Goal: Task Accomplishment & Management: Manage account settings

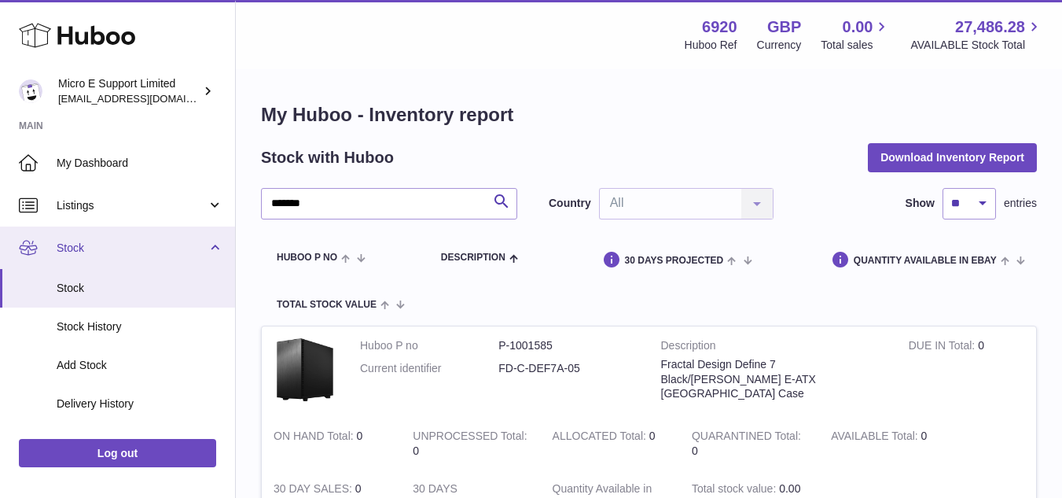
click at [149, 256] on link "Stock" at bounding box center [117, 247] width 235 height 42
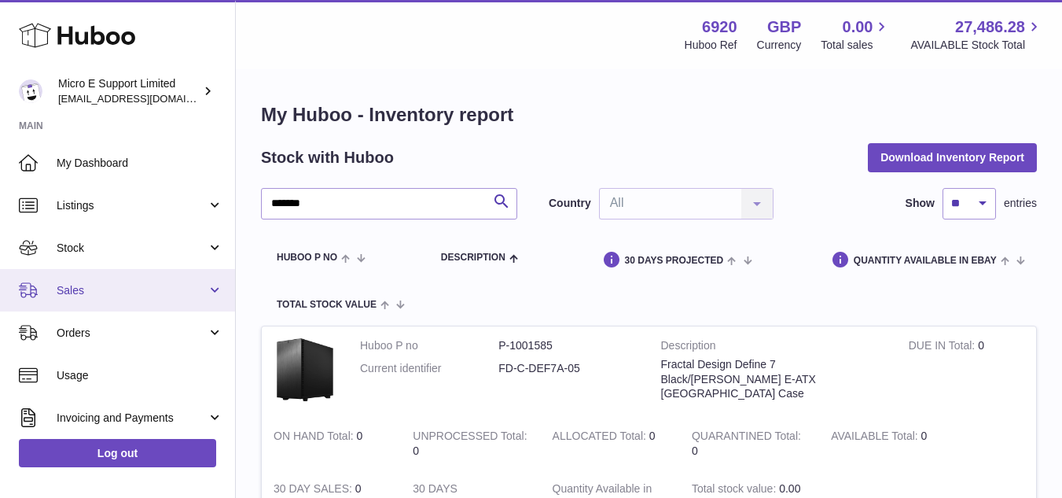
click at [120, 296] on span "Sales" at bounding box center [132, 290] width 150 height 15
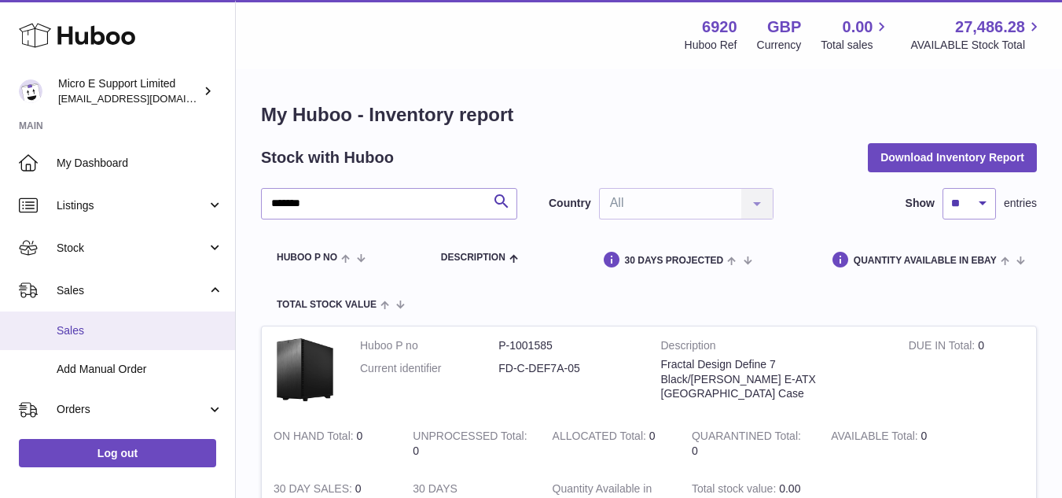
click at [86, 325] on span "Sales" at bounding box center [140, 330] width 167 height 15
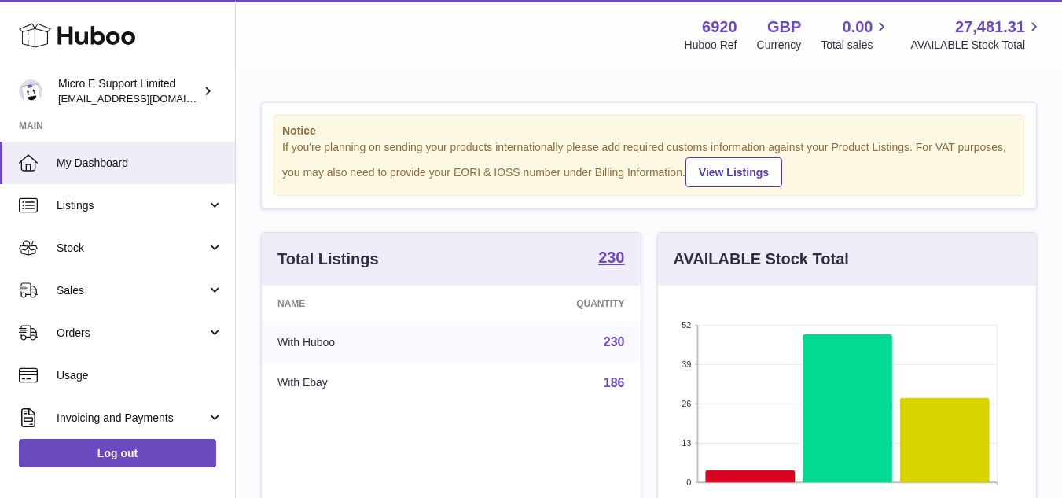
scroll to position [245, 378]
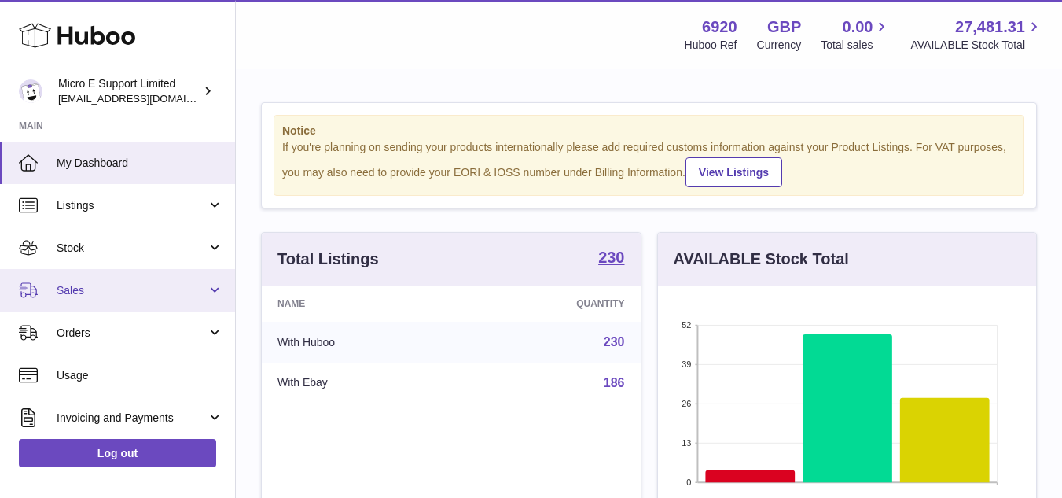
click at [136, 294] on span "Sales" at bounding box center [132, 290] width 150 height 15
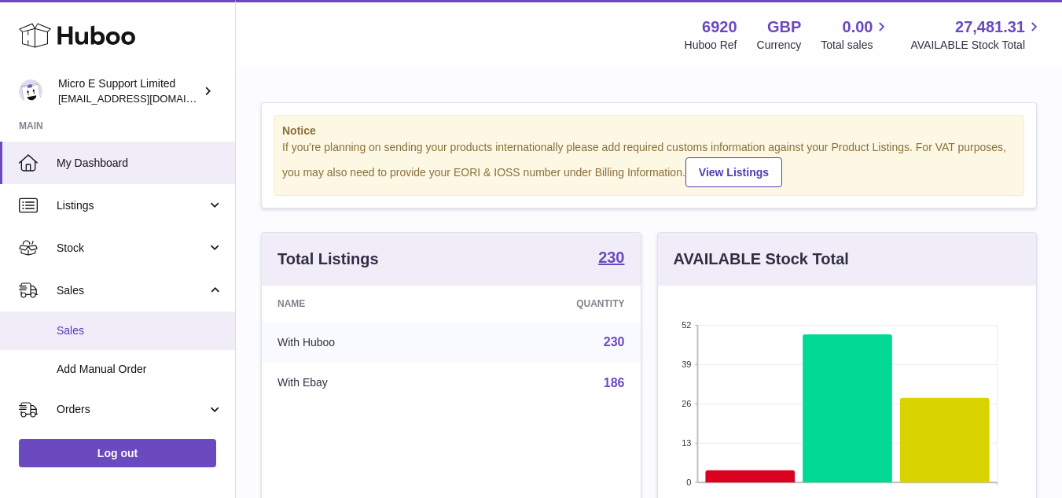
click at [91, 328] on span "Sales" at bounding box center [140, 330] width 167 height 15
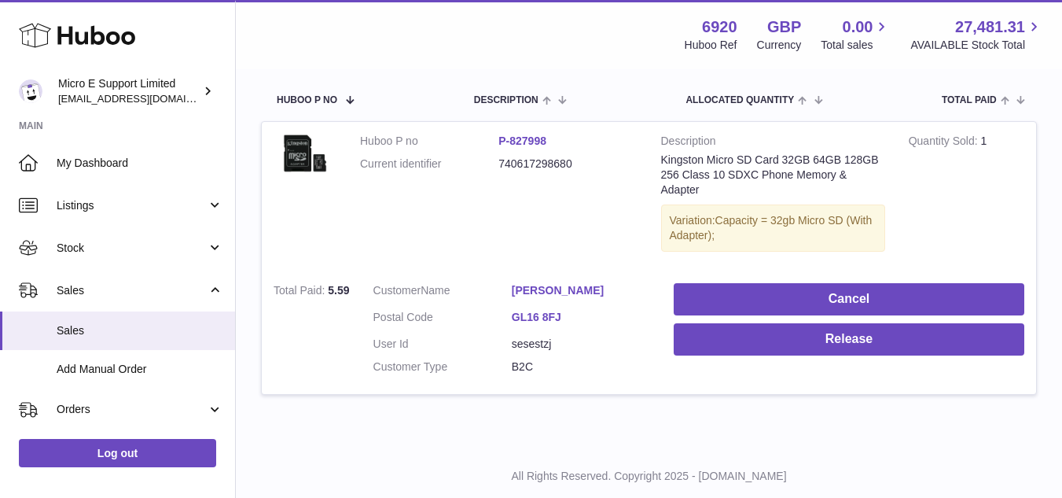
scroll to position [252, 0]
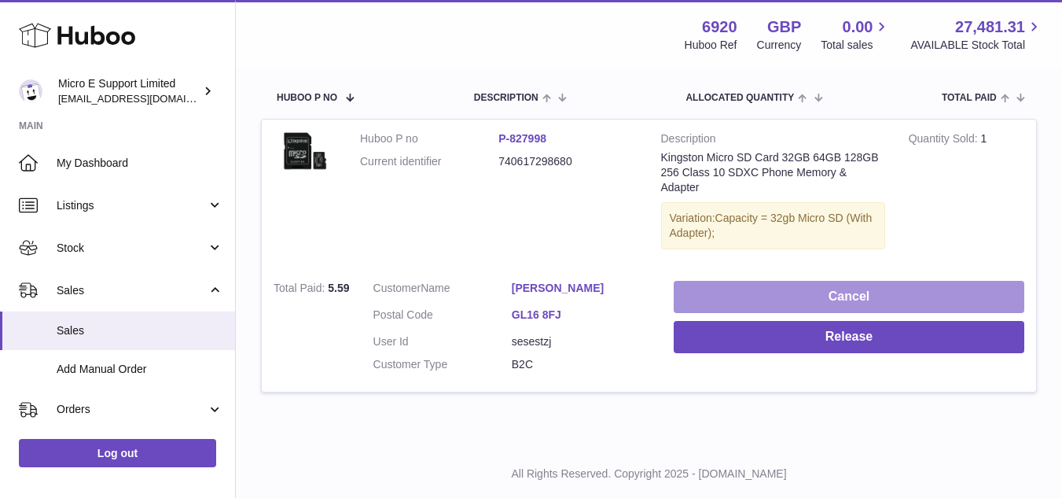
click at [737, 289] on button "Cancel" at bounding box center [849, 297] width 351 height 32
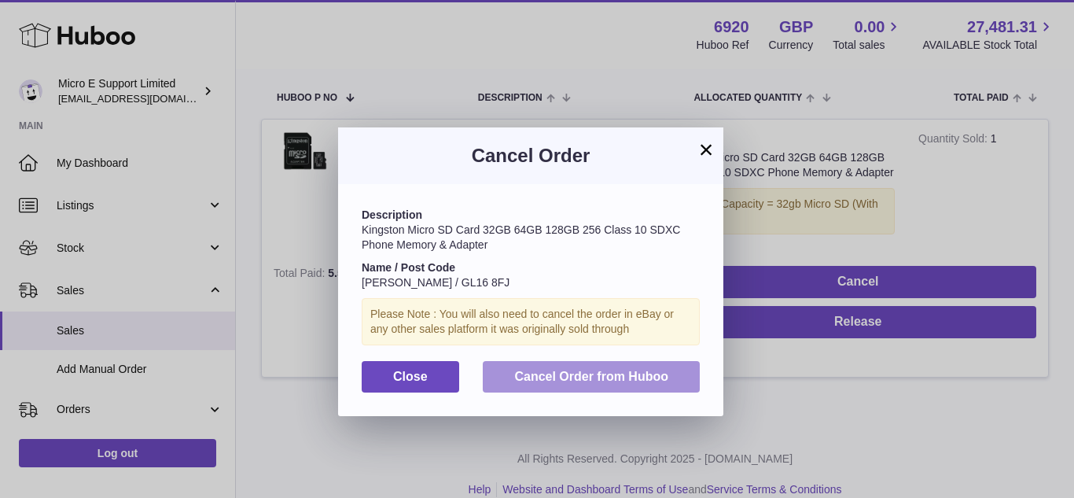
click at [550, 380] on span "Cancel Order from Huboo" at bounding box center [591, 376] width 154 height 13
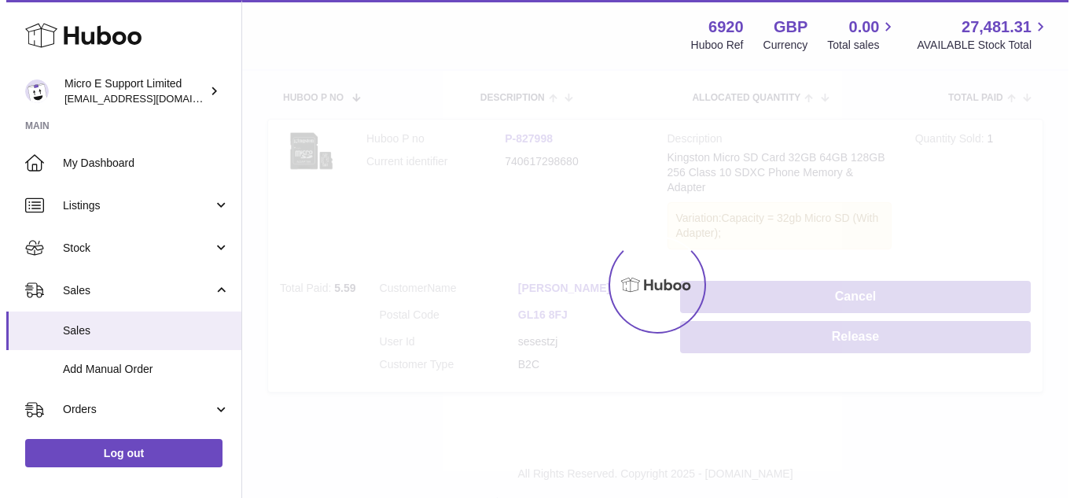
scroll to position [0, 0]
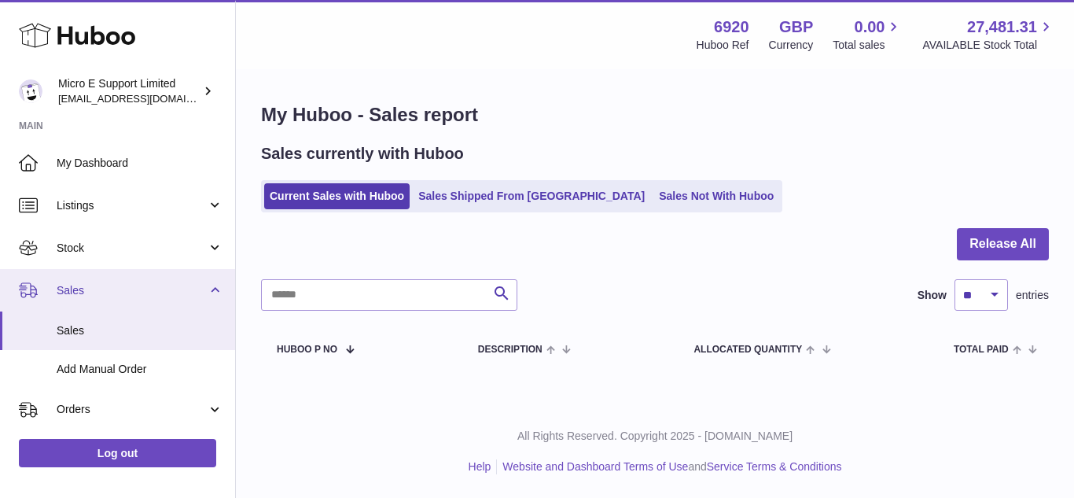
click at [213, 282] on link "Sales" at bounding box center [117, 290] width 235 height 42
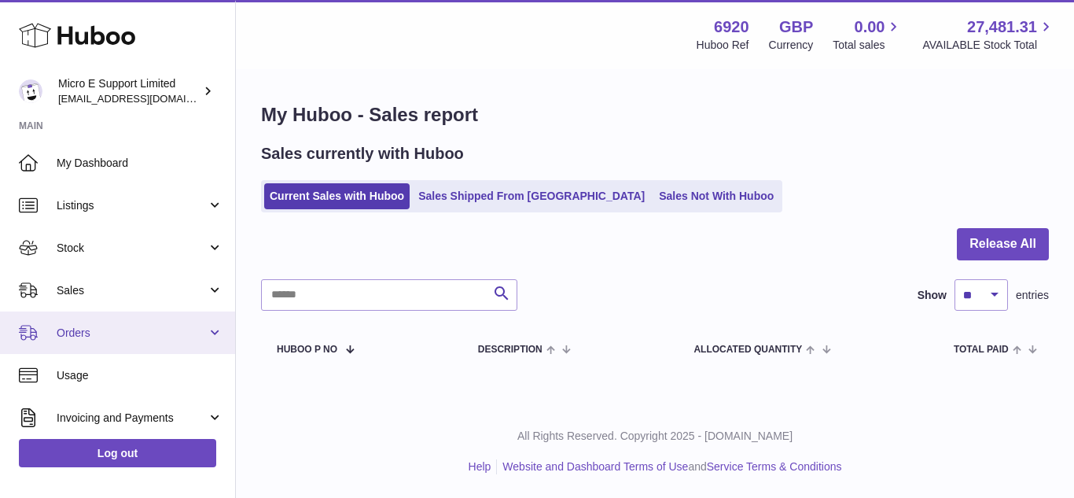
click at [197, 346] on link "Orders" at bounding box center [117, 332] width 235 height 42
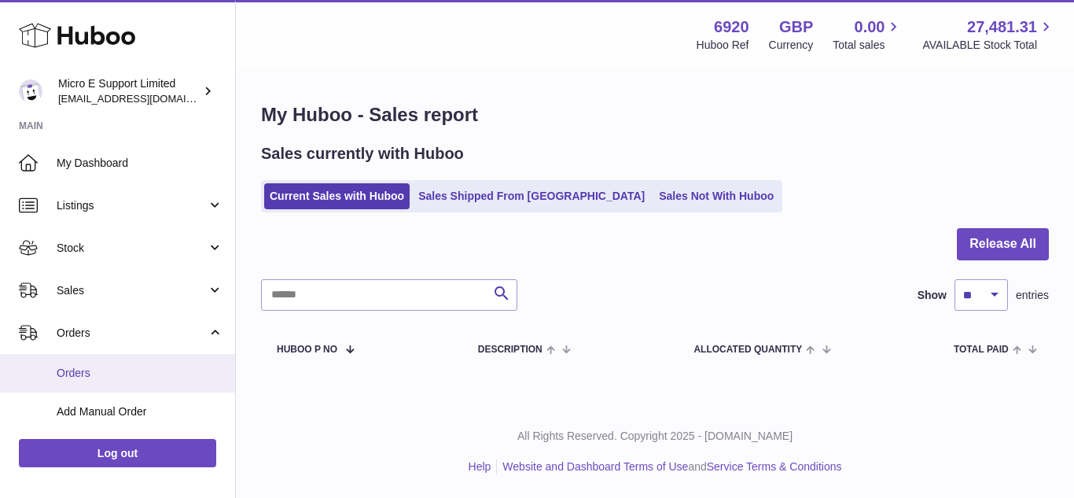
click at [83, 362] on link "Orders" at bounding box center [117, 373] width 235 height 39
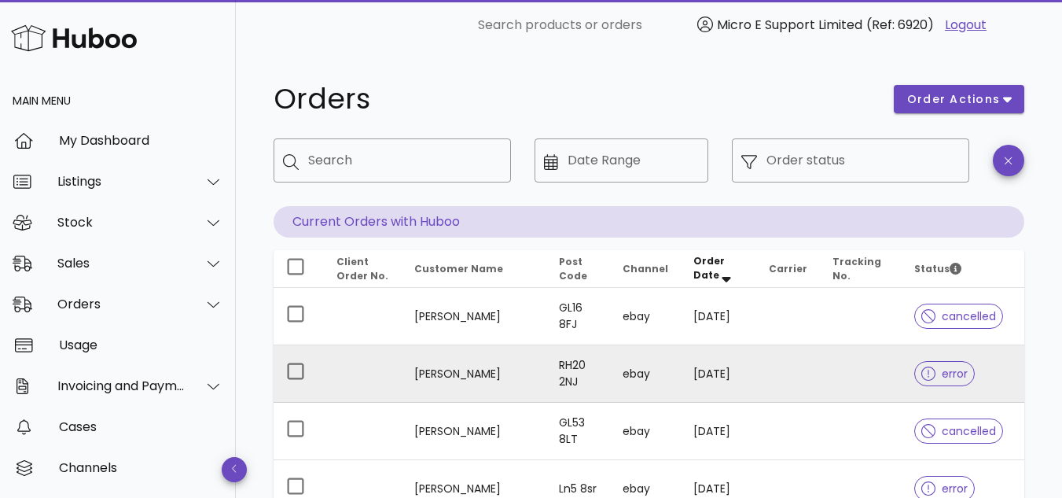
click at [927, 373] on icon at bounding box center [928, 373] width 14 height 14
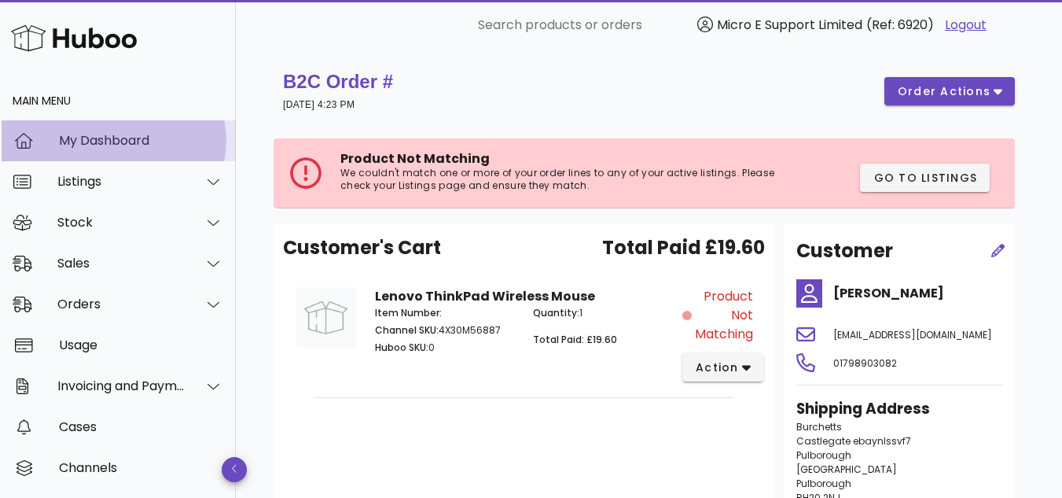
click at [117, 148] on div "My Dashboard" at bounding box center [141, 140] width 164 height 15
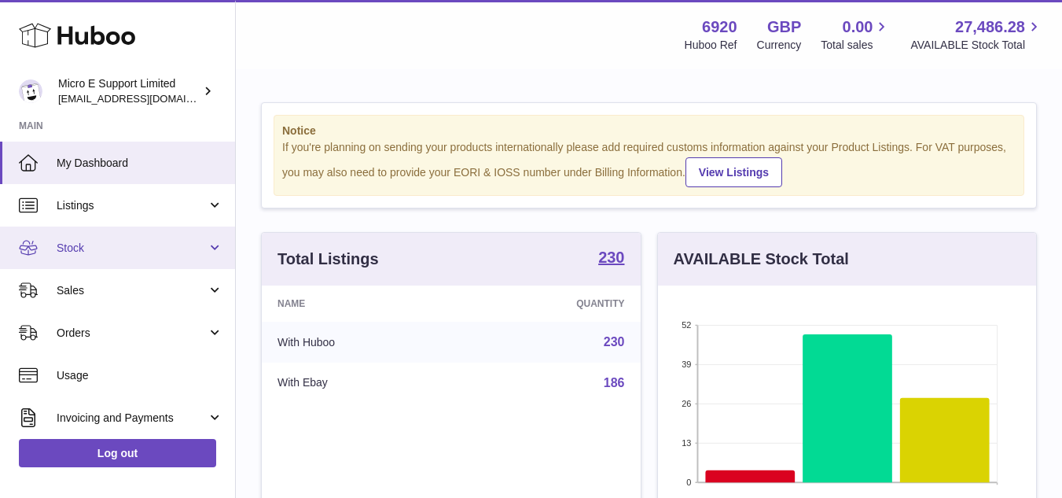
click at [134, 237] on link "Stock" at bounding box center [117, 247] width 235 height 42
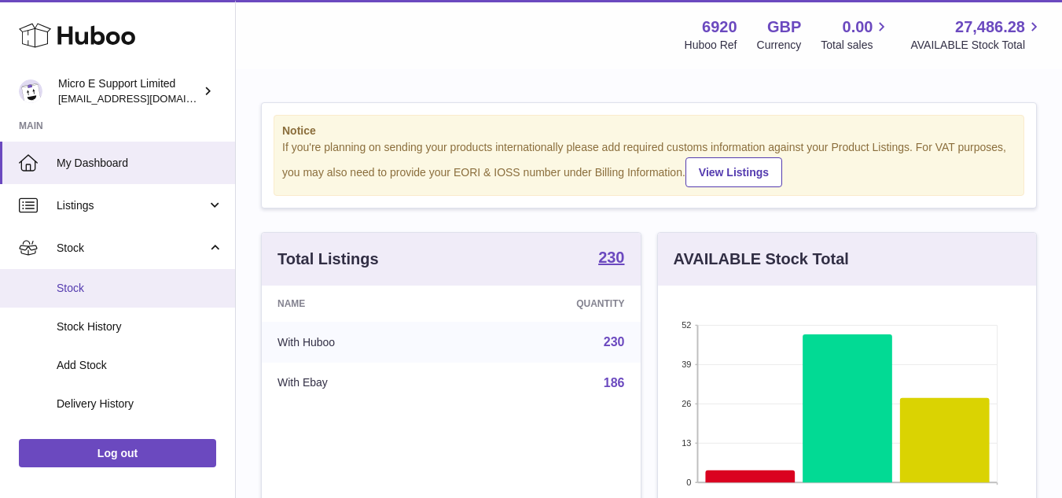
click at [77, 283] on span "Stock" at bounding box center [140, 288] width 167 height 15
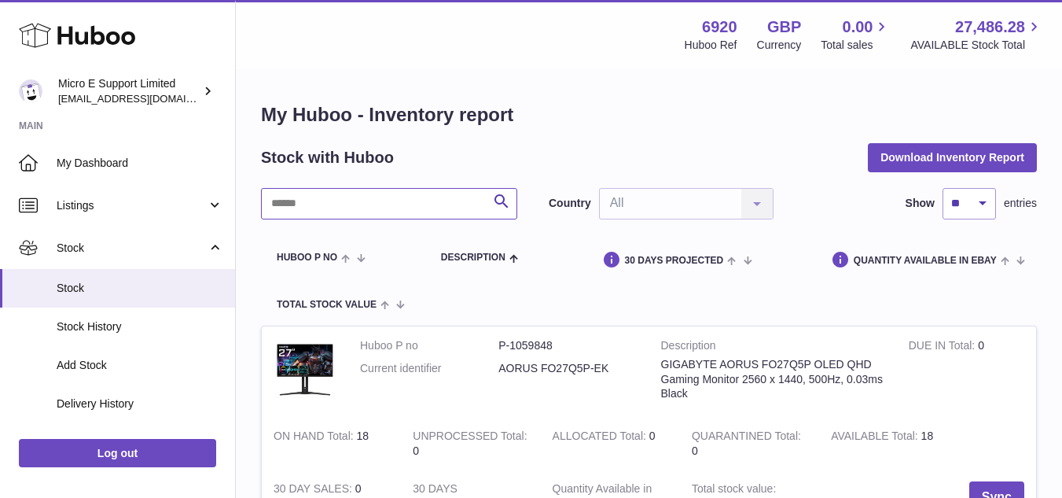
click at [336, 211] on input "text" at bounding box center [389, 203] width 256 height 31
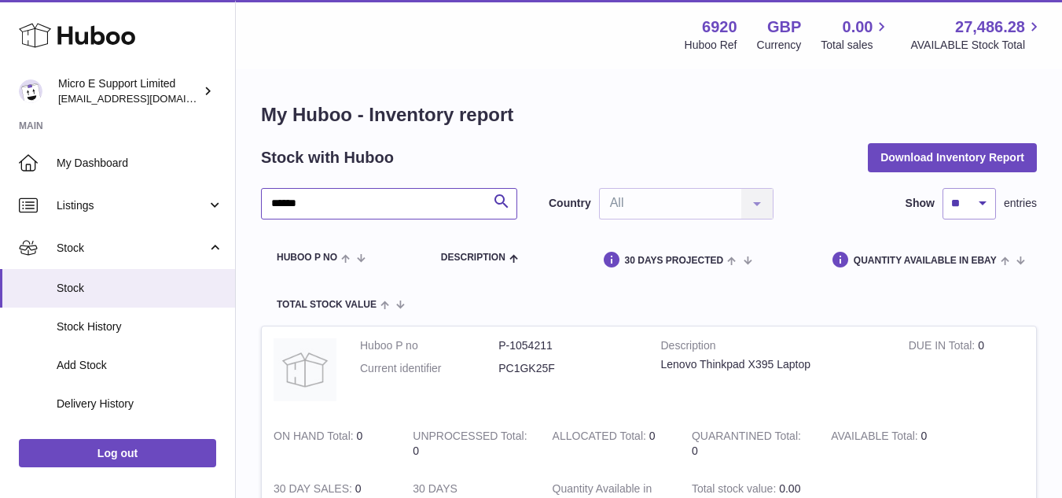
click at [413, 203] on input "******" at bounding box center [389, 203] width 256 height 31
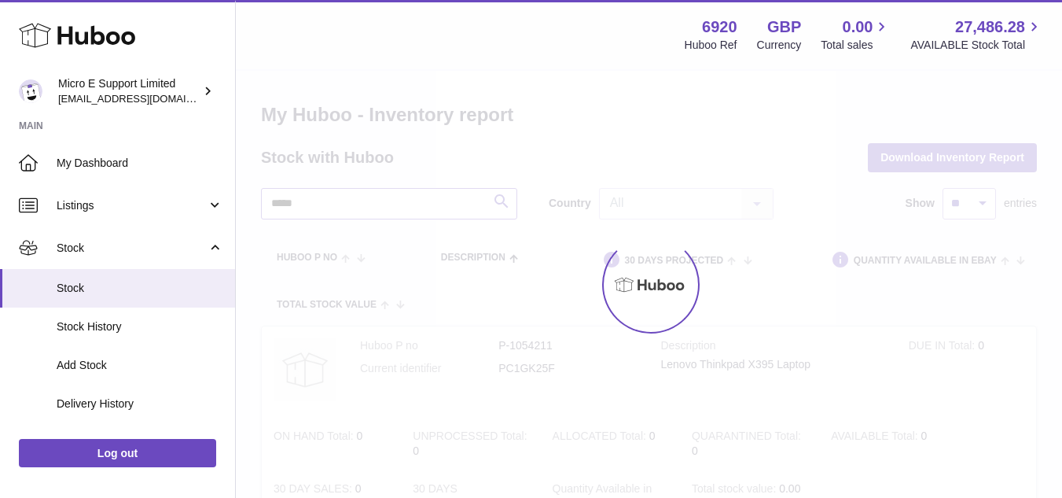
type input "*****"
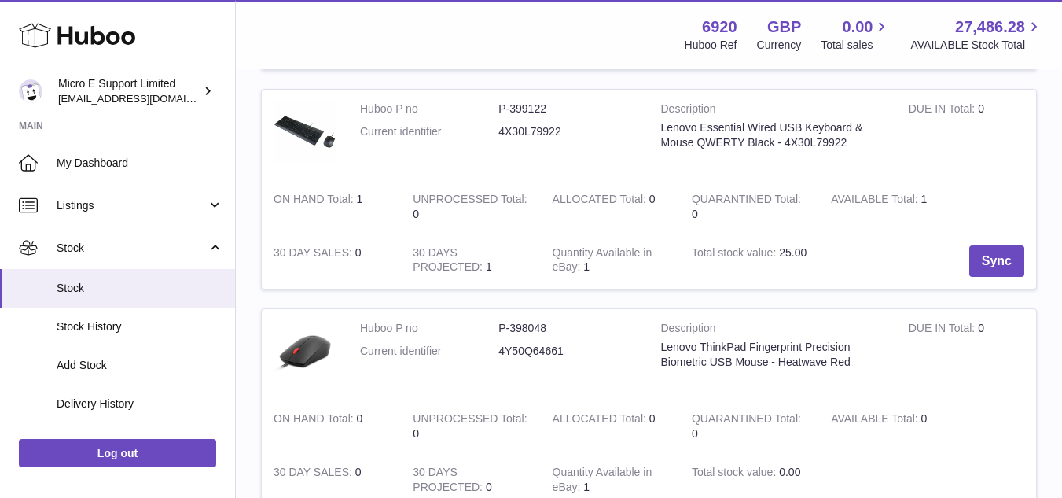
scroll to position [2146, 0]
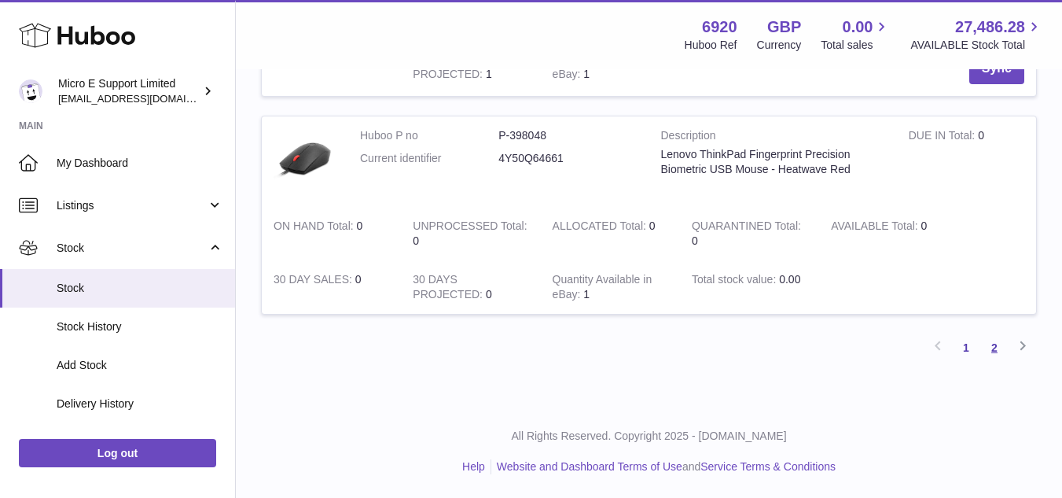
click at [999, 353] on link "2" at bounding box center [994, 347] width 28 height 28
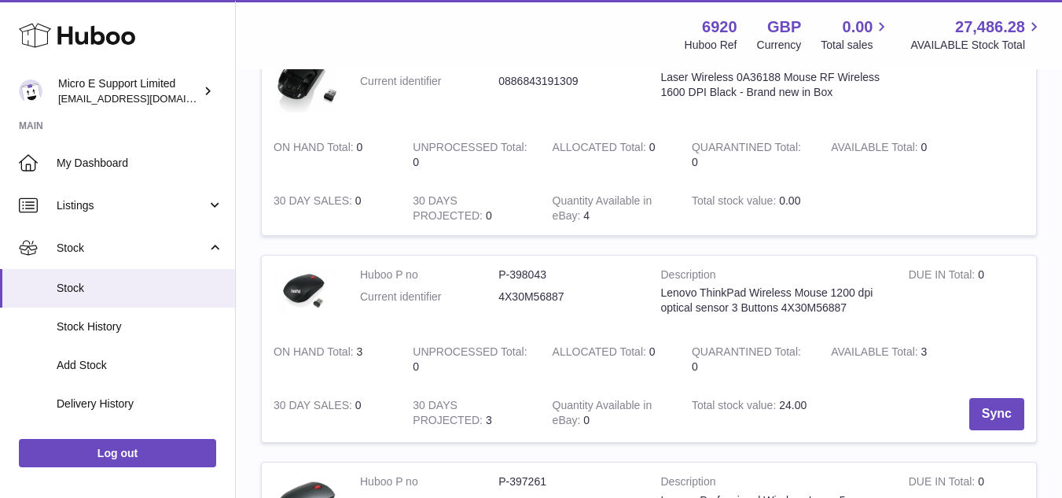
scroll to position [510, 0]
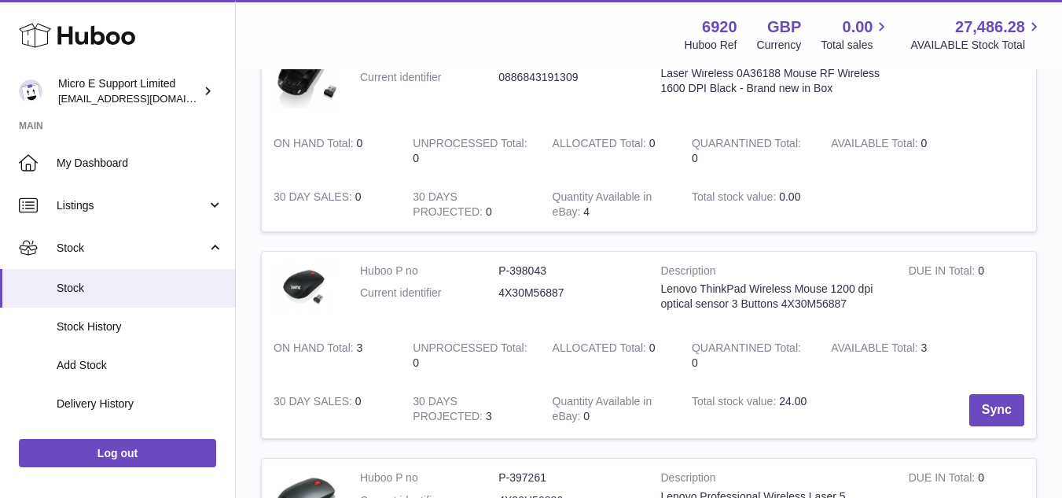
click at [609, 295] on dd "4X30M56887" at bounding box center [567, 292] width 138 height 15
click at [546, 295] on dd "4X30M56887" at bounding box center [567, 292] width 138 height 15
copy dd "4X30M56887"
click at [594, 317] on td "Huboo P no P-398043 Current identifier 4X30M56887" at bounding box center [498, 291] width 301 height 78
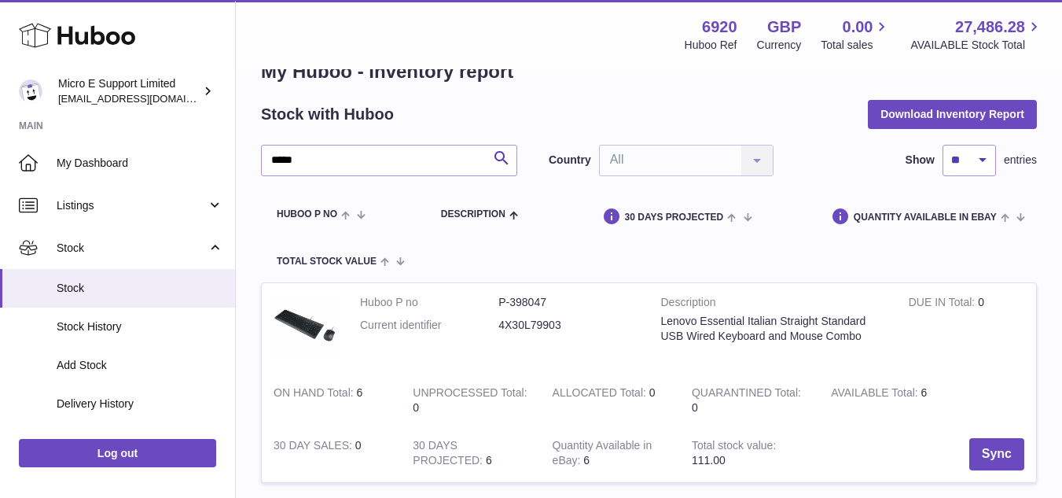
scroll to position [0, 0]
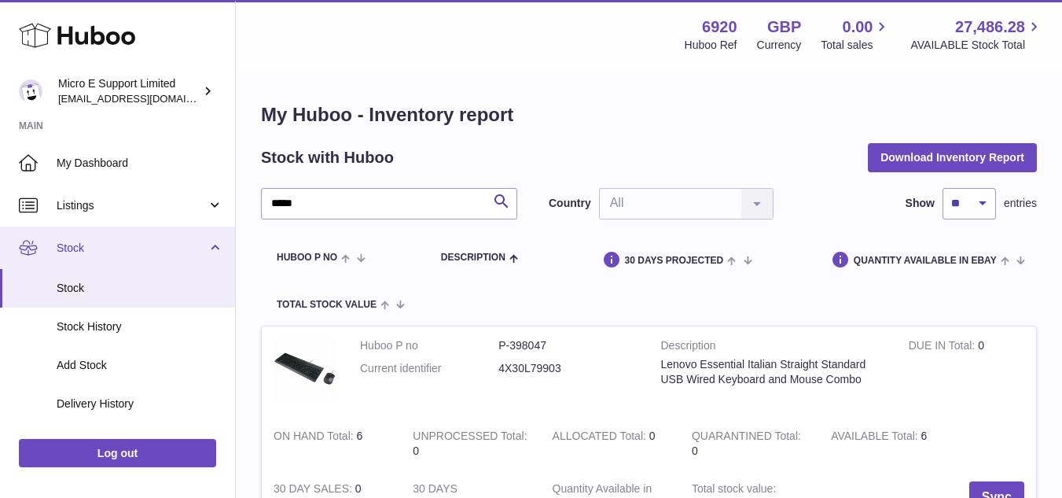
click at [149, 250] on span "Stock" at bounding box center [132, 248] width 150 height 15
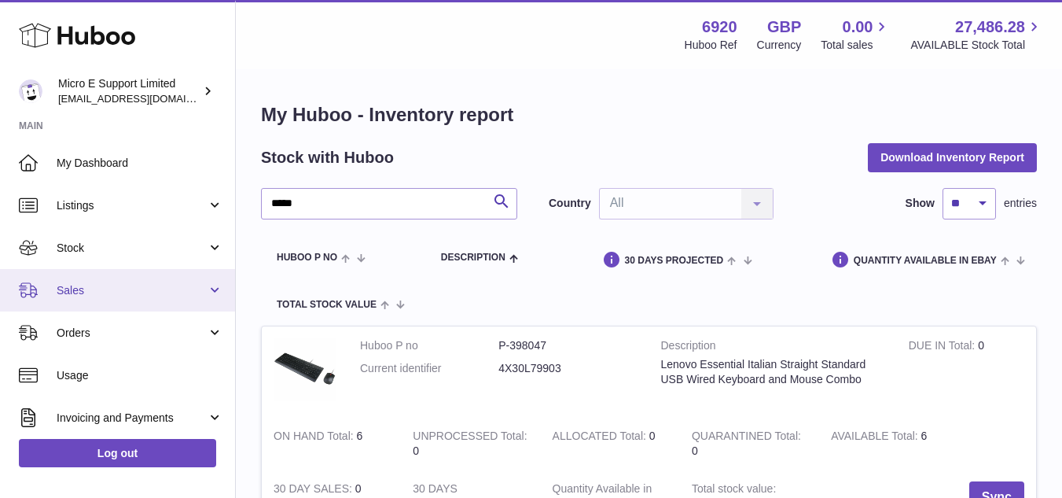
click at [135, 290] on span "Sales" at bounding box center [132, 290] width 150 height 15
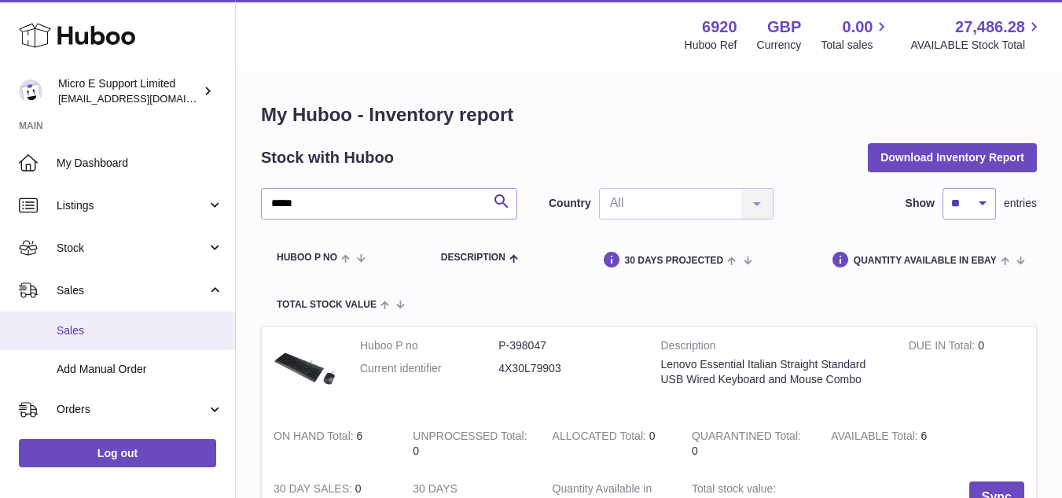
click at [91, 333] on span "Sales" at bounding box center [140, 330] width 167 height 15
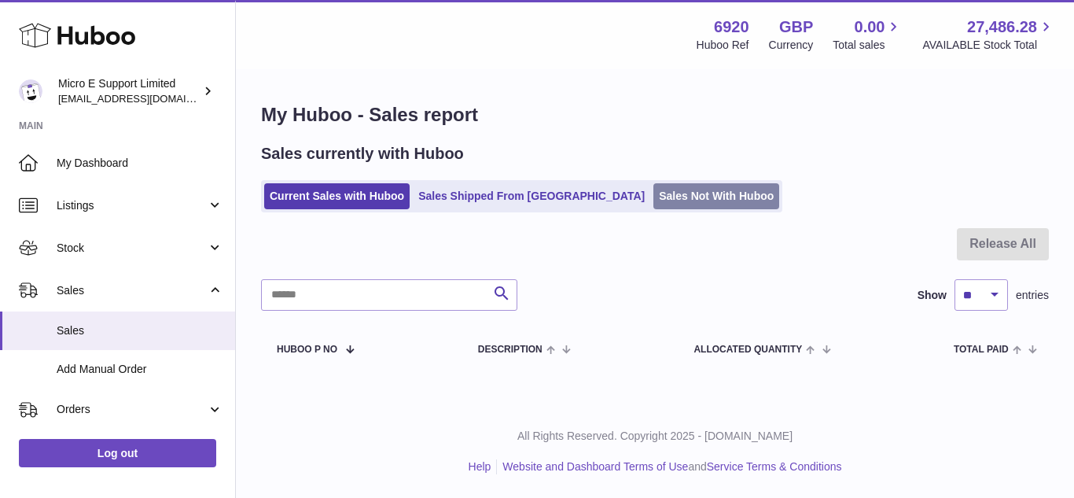
click at [653, 205] on link "Sales Not With Huboo" at bounding box center [716, 196] width 126 height 26
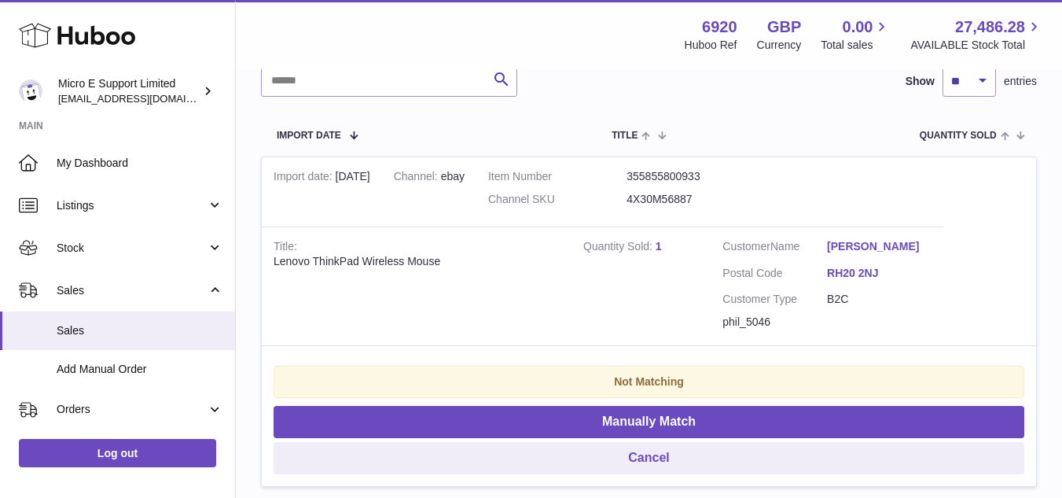
scroll to position [248, 0]
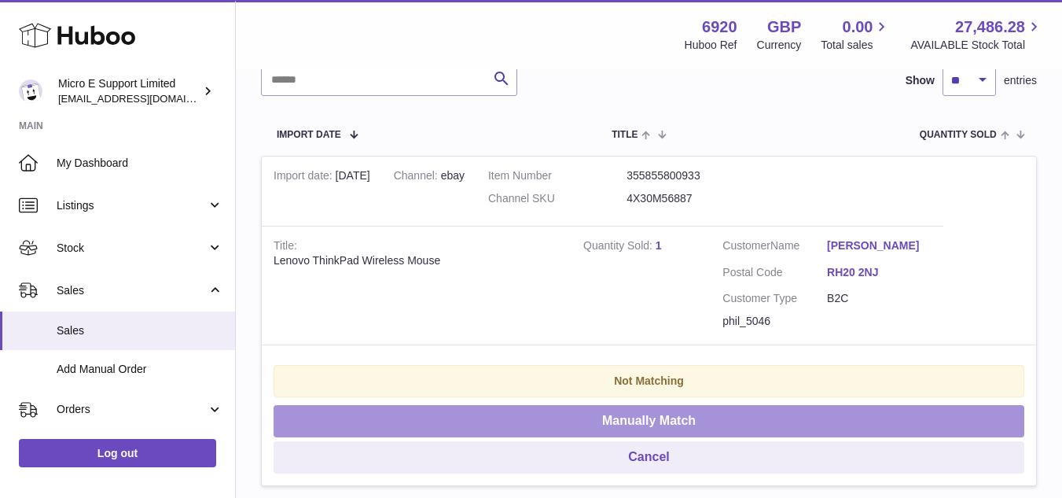
click at [612, 427] on button "Manually Match" at bounding box center [649, 421] width 751 height 32
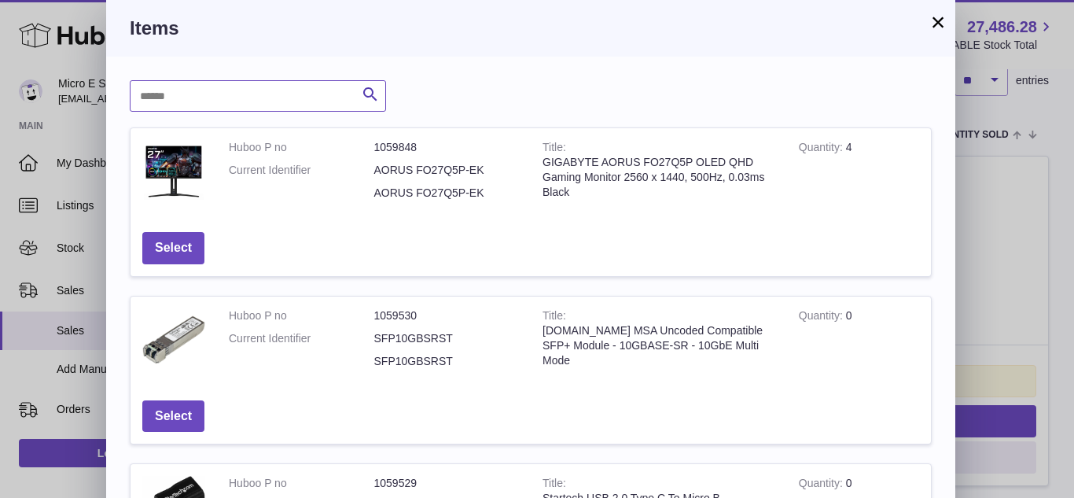
click at [286, 101] on input "text" at bounding box center [258, 95] width 256 height 31
paste input "**********"
type input "**********"
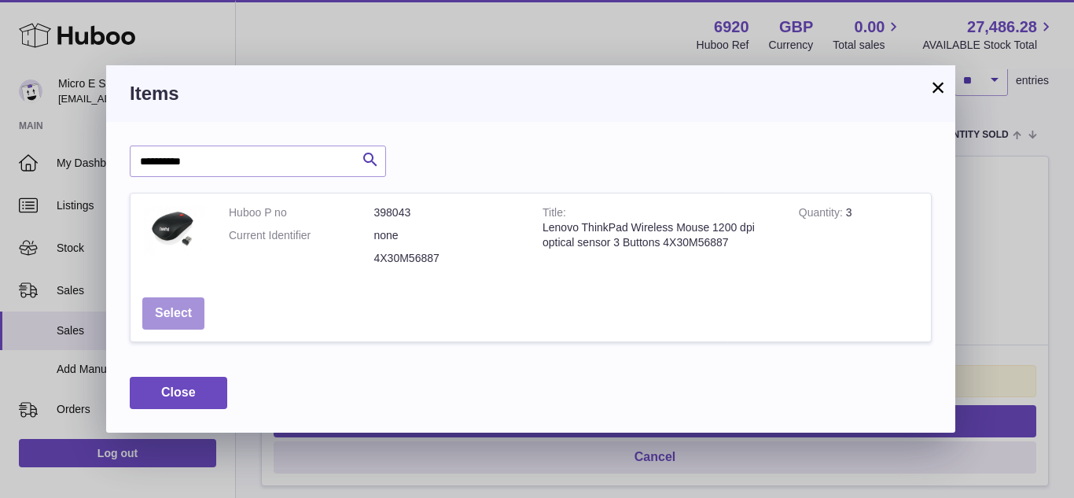
click at [182, 315] on button "Select" at bounding box center [173, 313] width 62 height 32
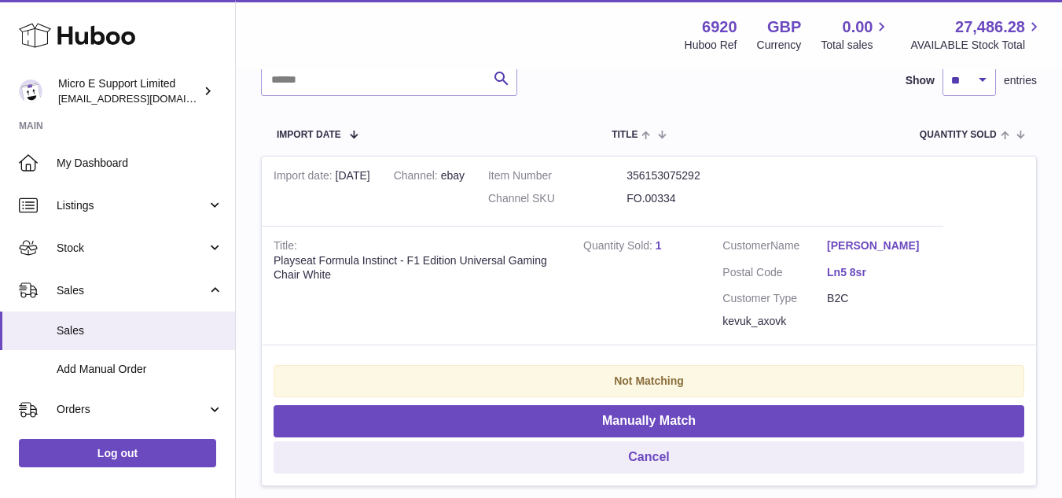
scroll to position [0, 0]
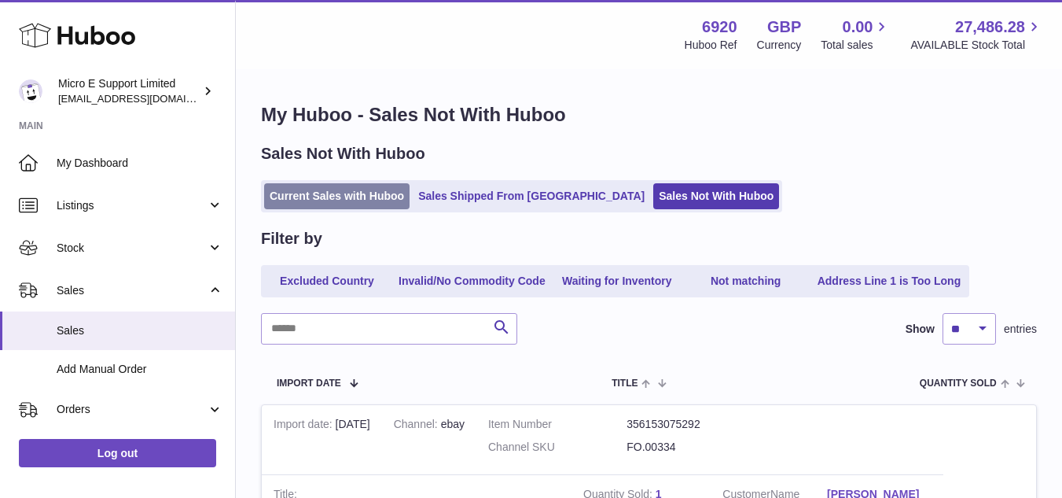
click at [348, 199] on link "Current Sales with Huboo" at bounding box center [336, 196] width 145 height 26
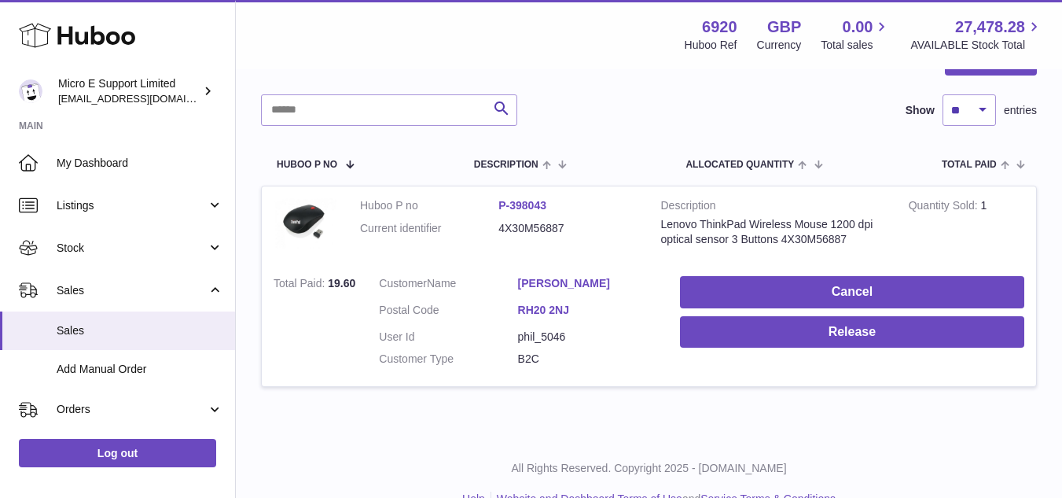
scroll to position [186, 0]
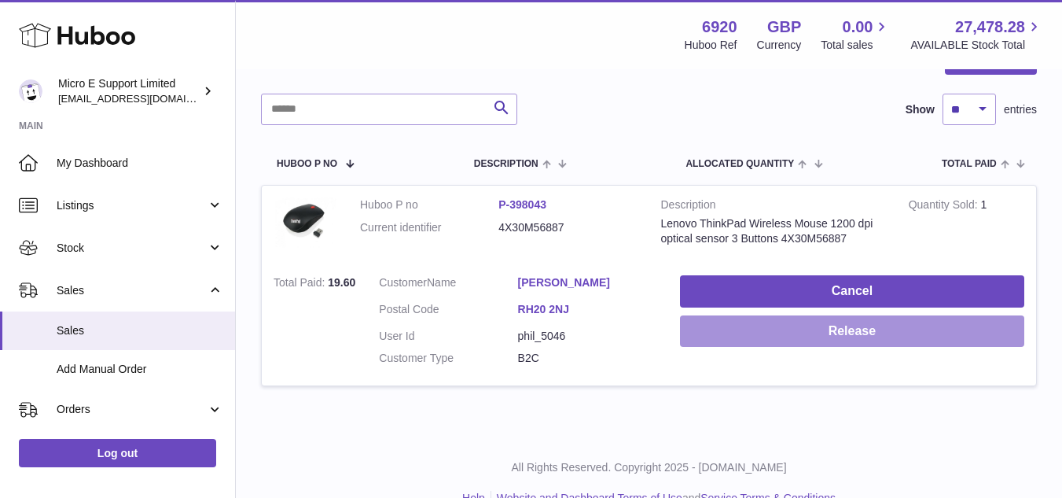
click at [817, 340] on button "Release" at bounding box center [852, 331] width 344 height 32
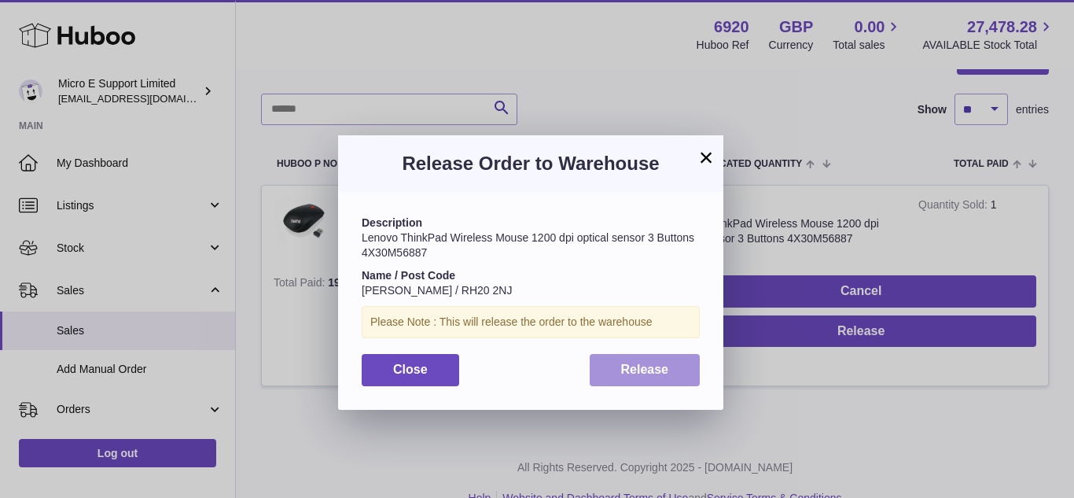
click at [658, 371] on span "Release" at bounding box center [645, 368] width 48 height 13
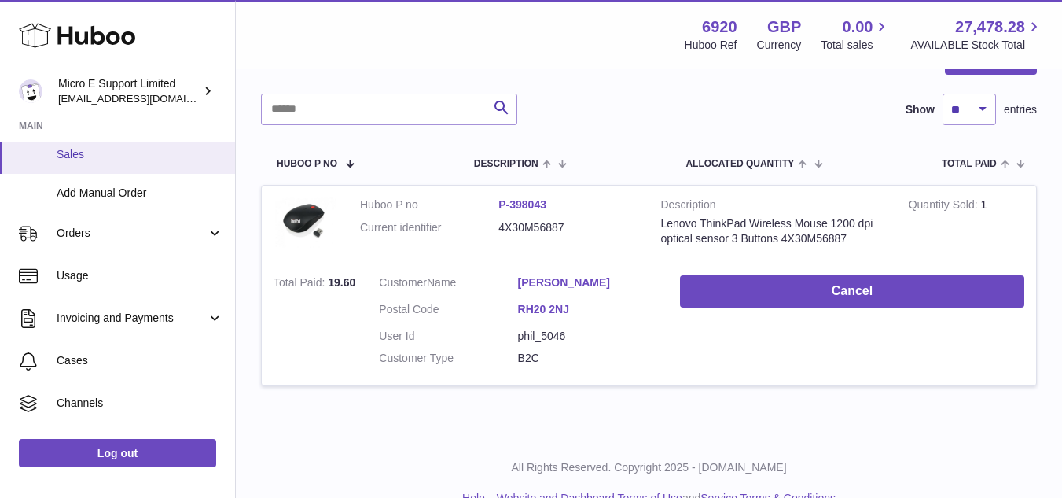
scroll to position [177, 0]
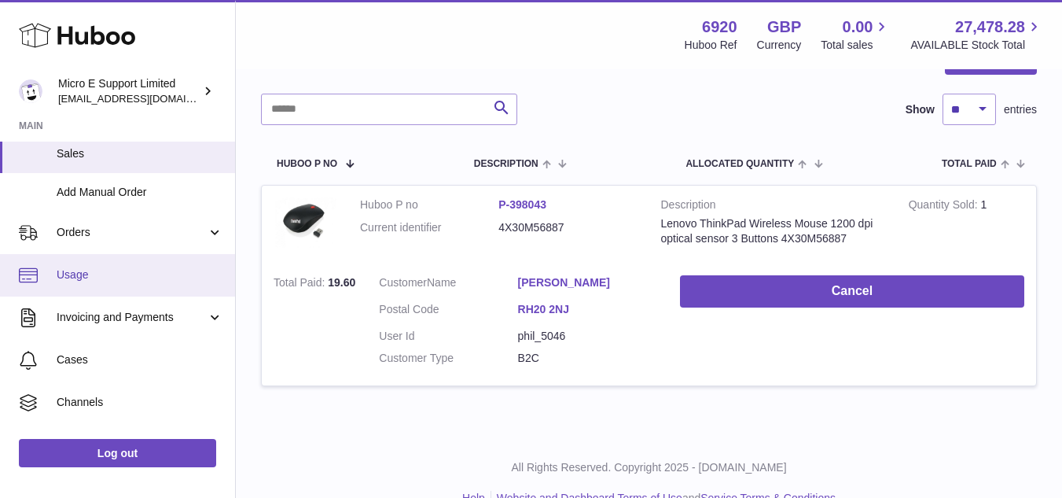
click at [88, 268] on span "Usage" at bounding box center [140, 274] width 167 height 15
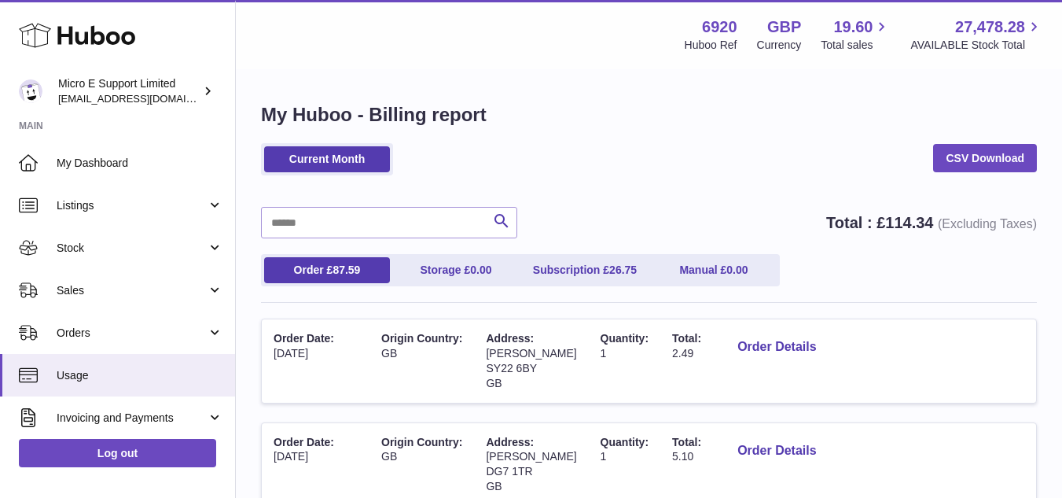
click at [537, 111] on h1 "My Huboo - Billing report" at bounding box center [649, 114] width 776 height 25
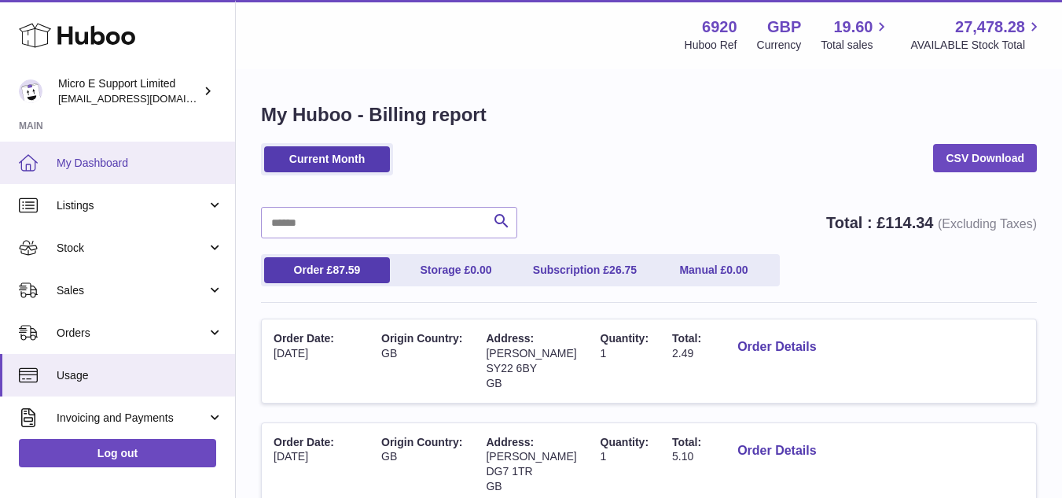
click at [111, 167] on span "My Dashboard" at bounding box center [140, 163] width 167 height 15
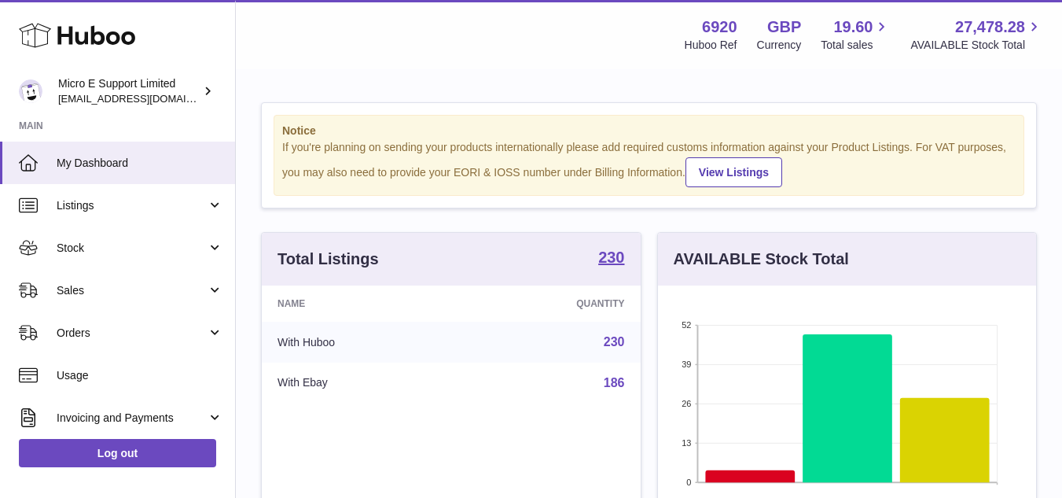
click at [418, 90] on div "Notice If you're planning on sending your products internationally please add r…" at bounding box center [649, 506] width 826 height 870
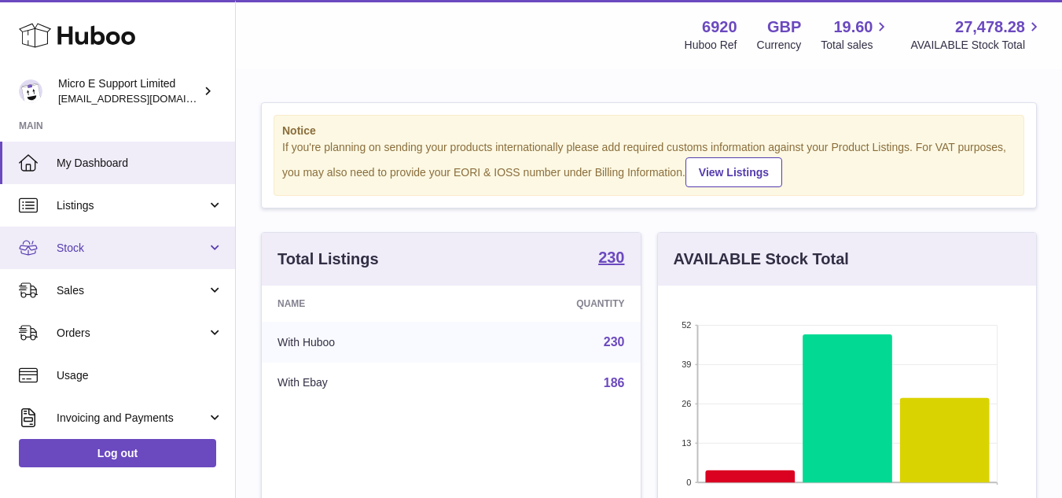
click at [114, 256] on link "Stock" at bounding box center [117, 247] width 235 height 42
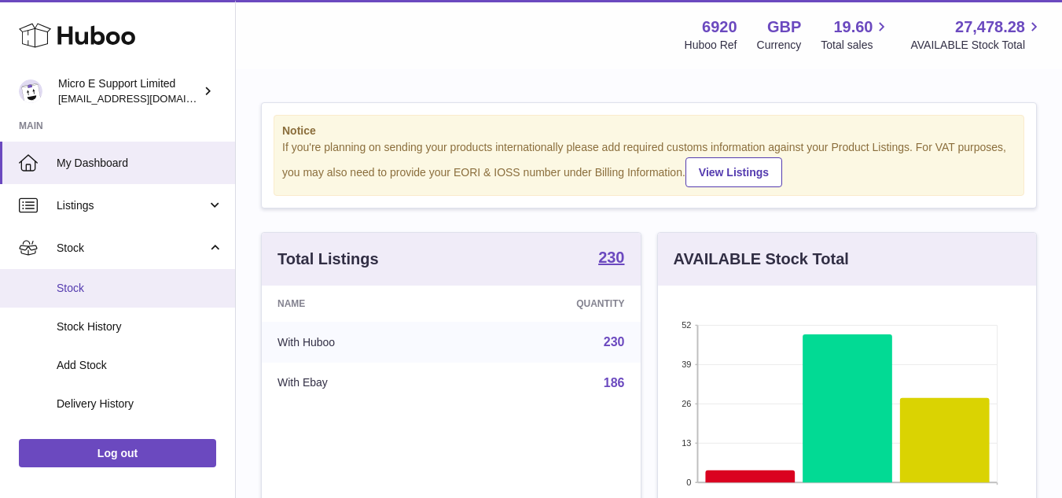
click at [88, 281] on span "Stock" at bounding box center [140, 288] width 167 height 15
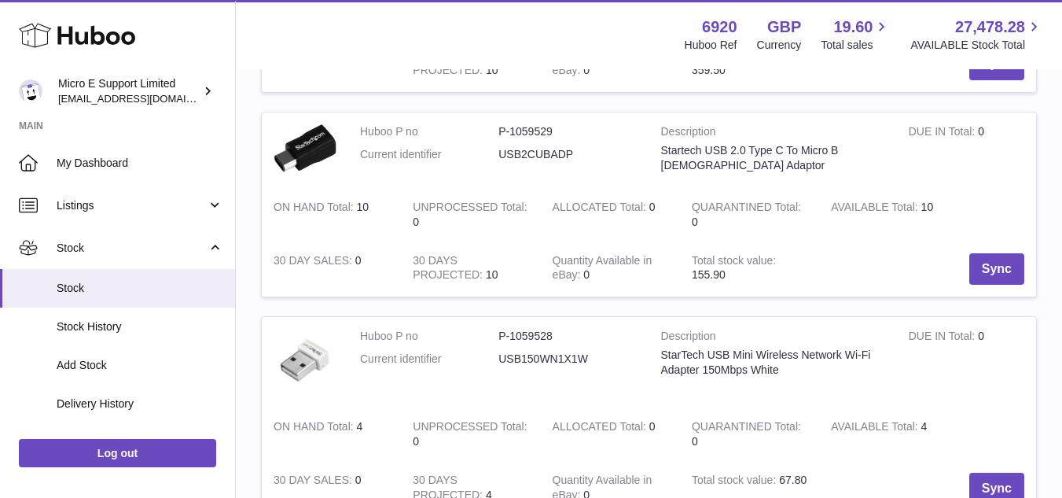
scroll to position [653, 0]
click at [539, 160] on dd "USB2CUBADP" at bounding box center [567, 155] width 138 height 15
copy dd "USB2CUBADP"
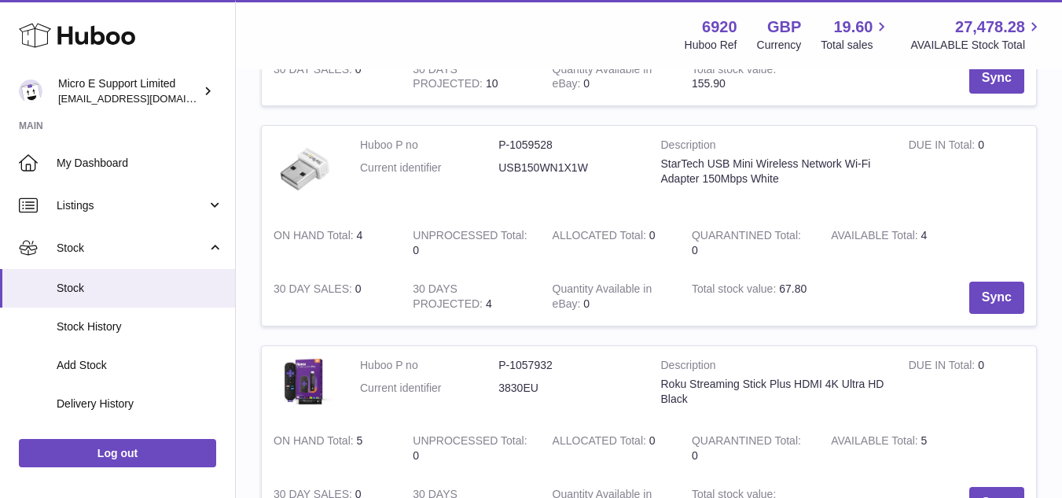
scroll to position [846, 0]
click at [554, 164] on dd "USB150WN1X1W" at bounding box center [567, 166] width 138 height 15
copy dd "USB150WN1X1W"
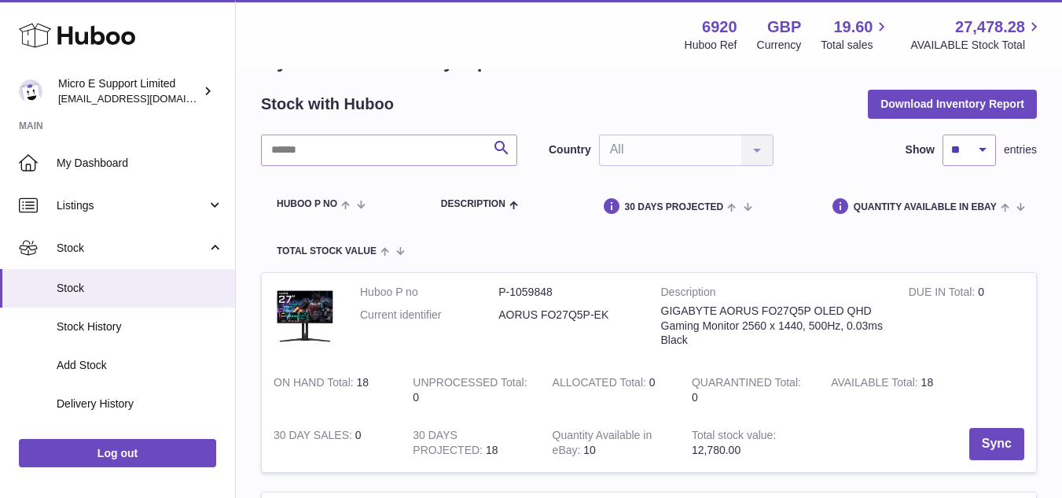
scroll to position [0, 0]
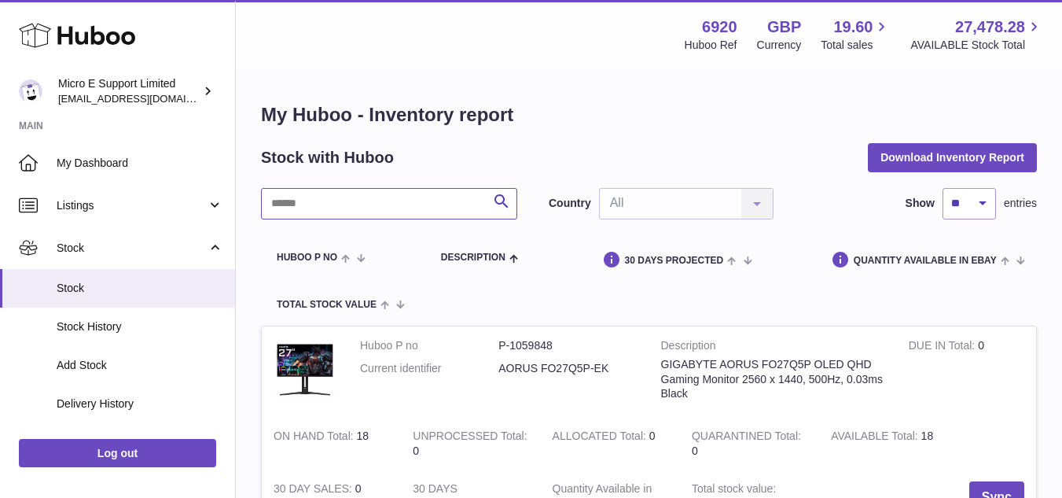
click at [358, 208] on input "text" at bounding box center [389, 203] width 256 height 31
paste input "*********"
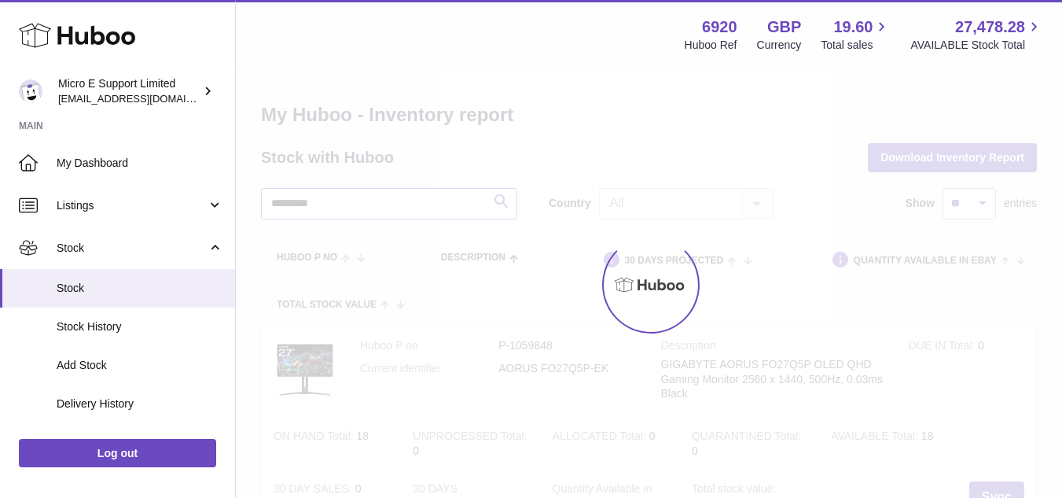
type input "*********"
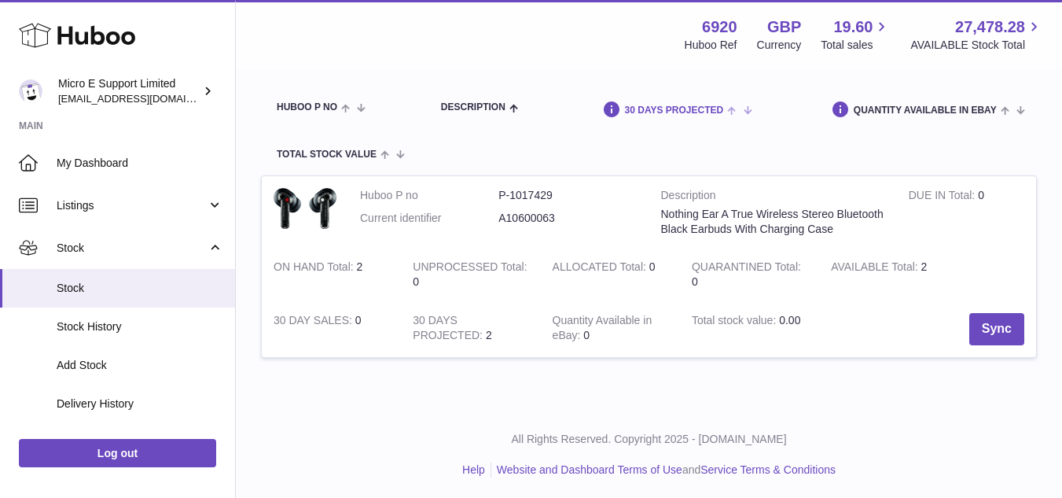
scroll to position [153, 0]
